Goal: Transaction & Acquisition: Purchase product/service

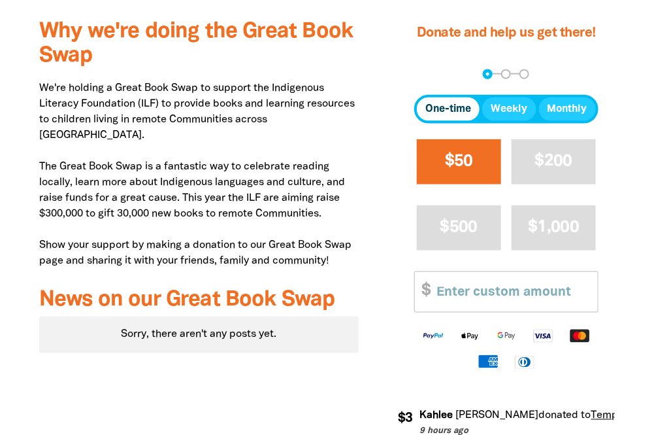
click at [459, 157] on span "$50" at bounding box center [459, 161] width 28 height 15
select select "AU"
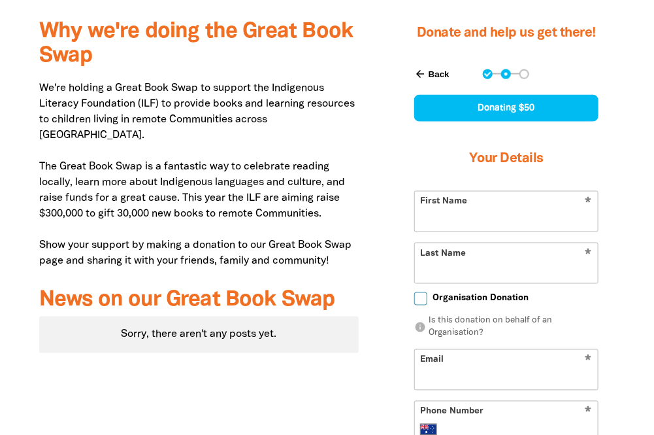
click at [552, 205] on input "First Name" at bounding box center [506, 211] width 183 height 40
type input "[PERSON_NAME]"
type input "[EMAIL_ADDRESS][DOMAIN_NAME]"
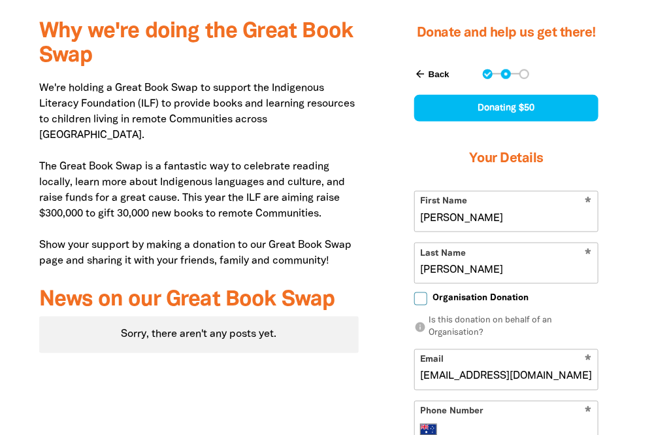
type input "[PHONE_NUMBER]"
type input "26 [PERSON_NAME]"
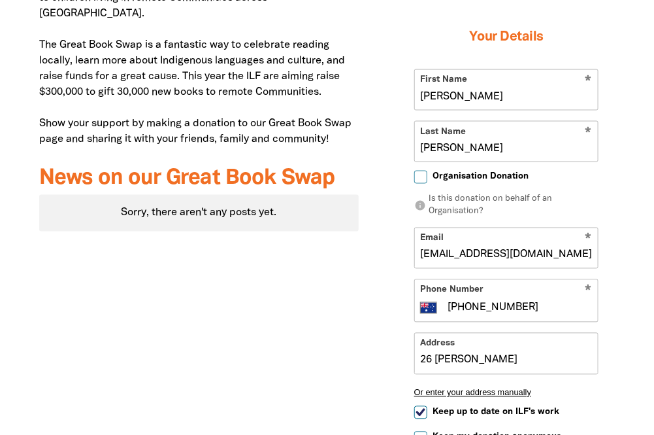
scroll to position [565, 0]
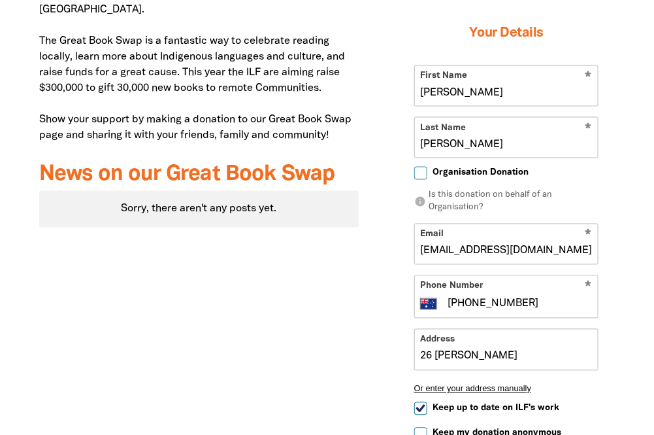
drag, startPoint x: 538, startPoint y: 301, endPoint x: 342, endPoint y: 277, distance: 197.4
click at [342, 277] on div "Why we're doing the Great Book Swap We're holding a Great Book Swap to support …" at bounding box center [327, 223] width 654 height 685
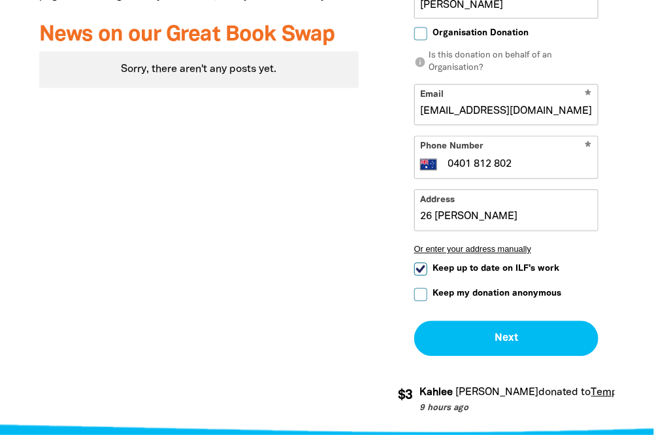
scroll to position [691, 0]
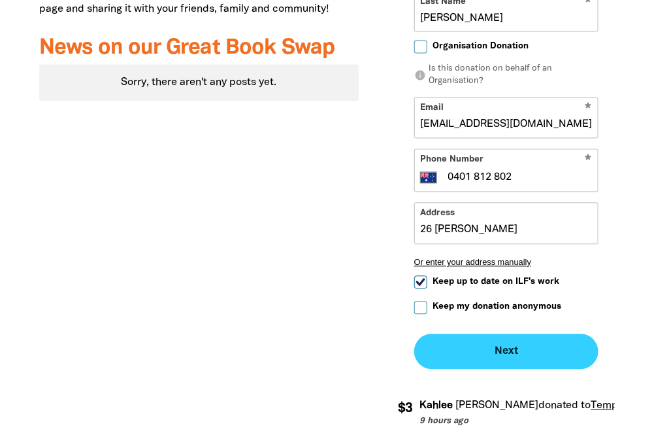
type input "0401 812 802"
click at [502, 360] on button "Next chevron_right" at bounding box center [506, 351] width 184 height 35
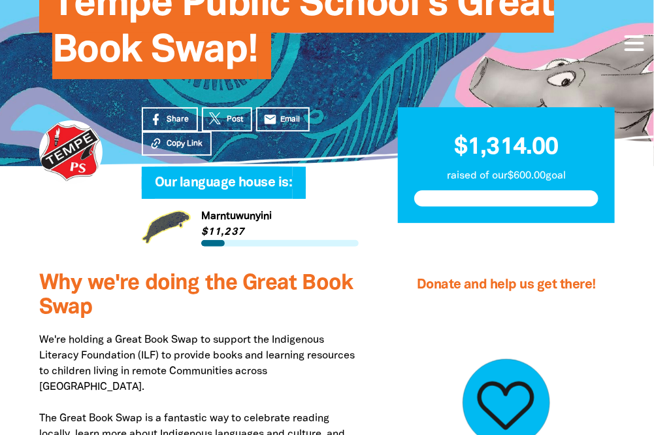
scroll to position [188, 0]
